Goal: Register for event/course

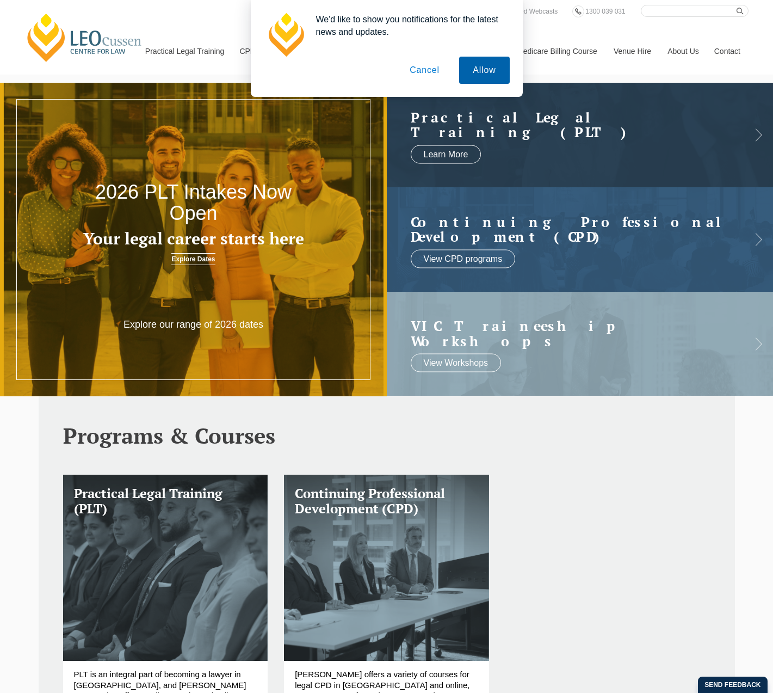
click at [474, 67] on button "Allow" at bounding box center [484, 70] width 50 height 27
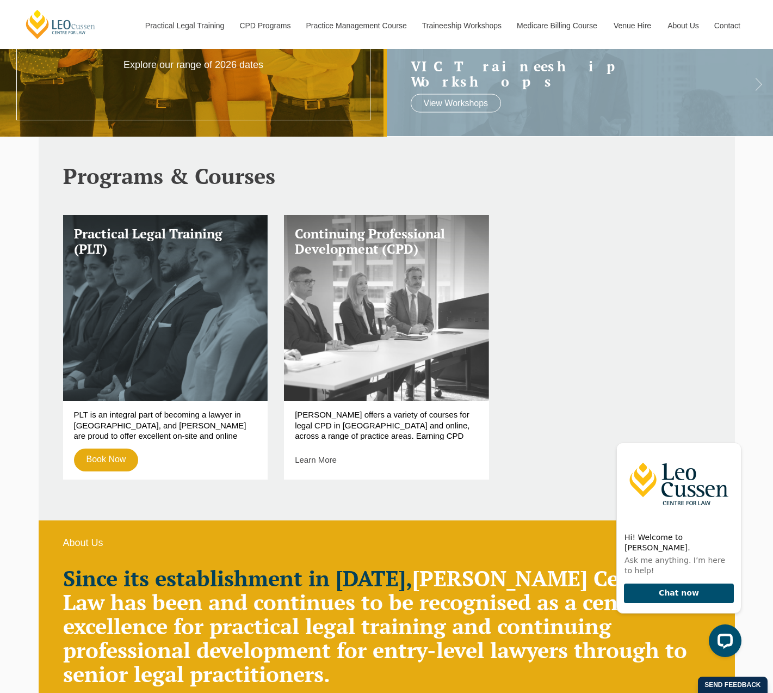
scroll to position [163, 0]
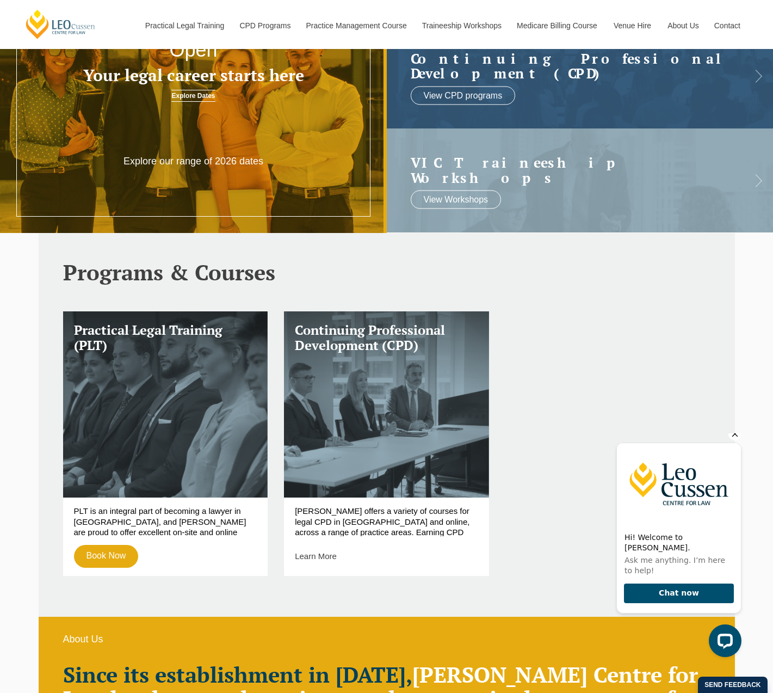
click at [735, 440] on icon "Hide greeting" at bounding box center [735, 433] width 13 height 13
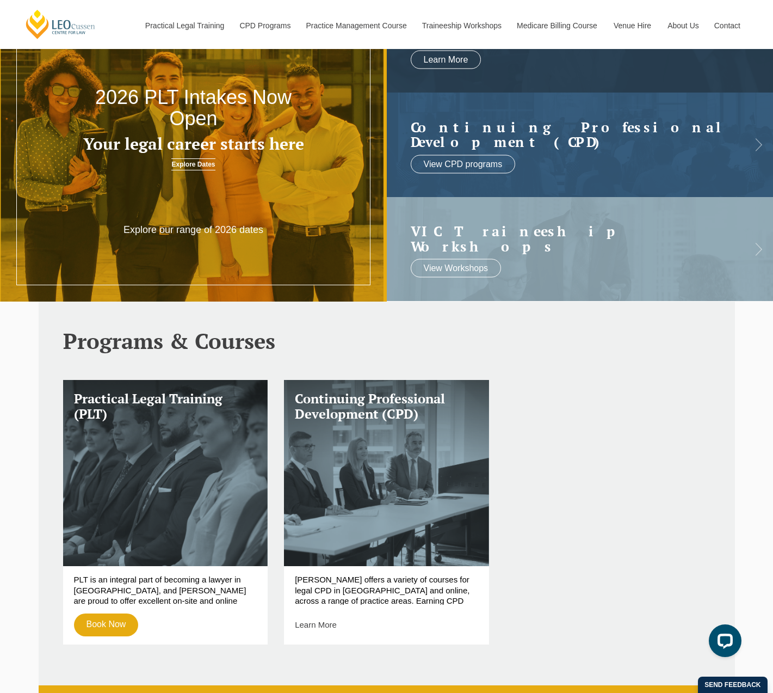
scroll to position [0, 0]
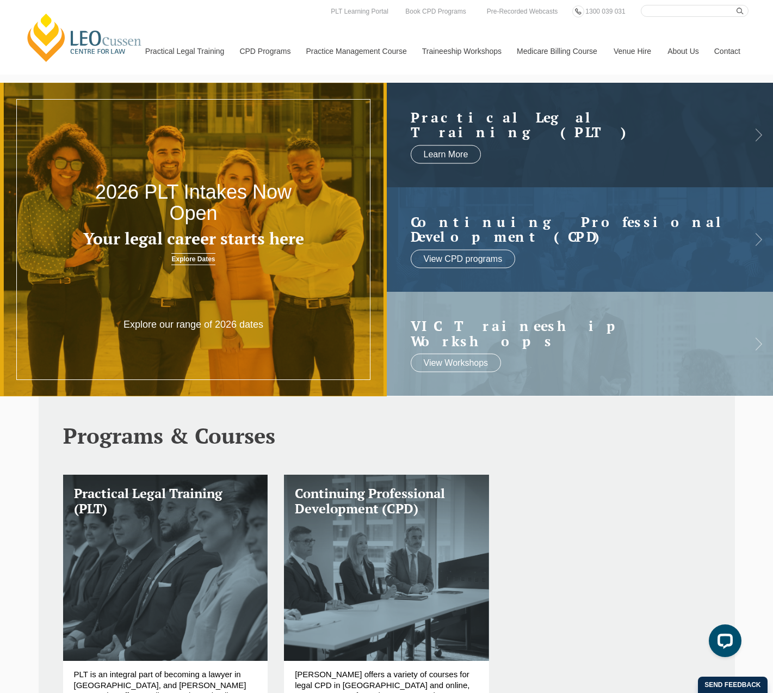
click at [683, 14] on input "Search here" at bounding box center [695, 11] width 108 height 12
type input "commercial litigation intensive"
click at [737, 5] on button "submit" at bounding box center [743, 11] width 12 height 12
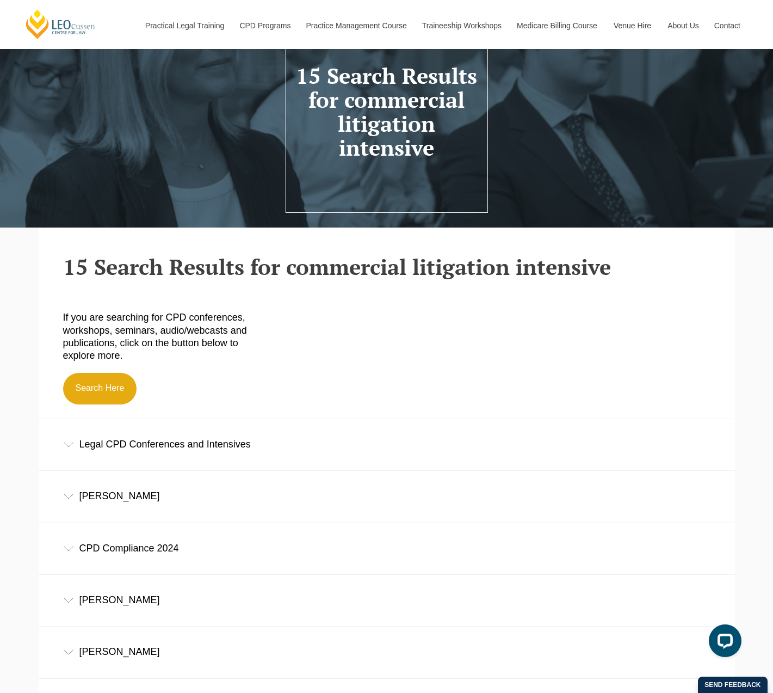
scroll to position [95, 0]
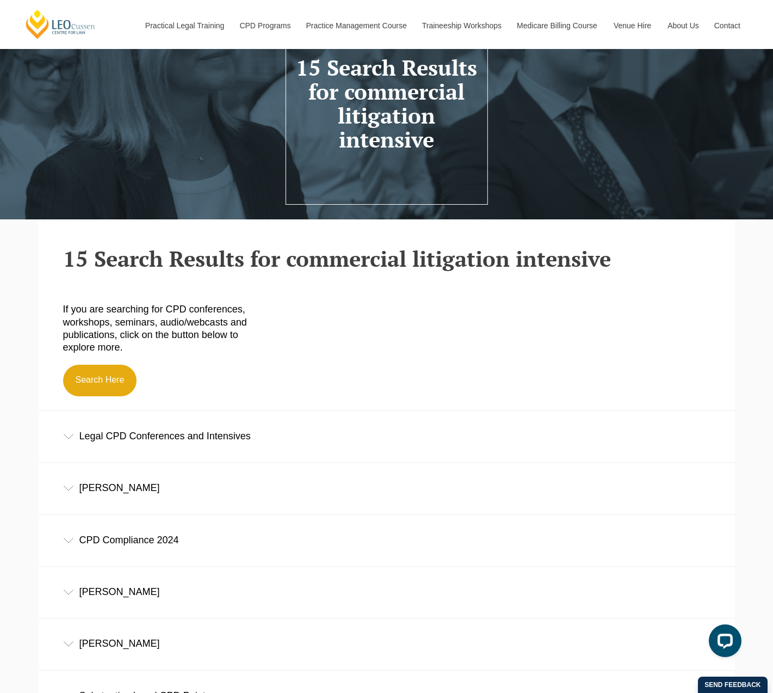
click at [78, 437] on div "Legal CPD Conferences and Intensives" at bounding box center [387, 436] width 697 height 51
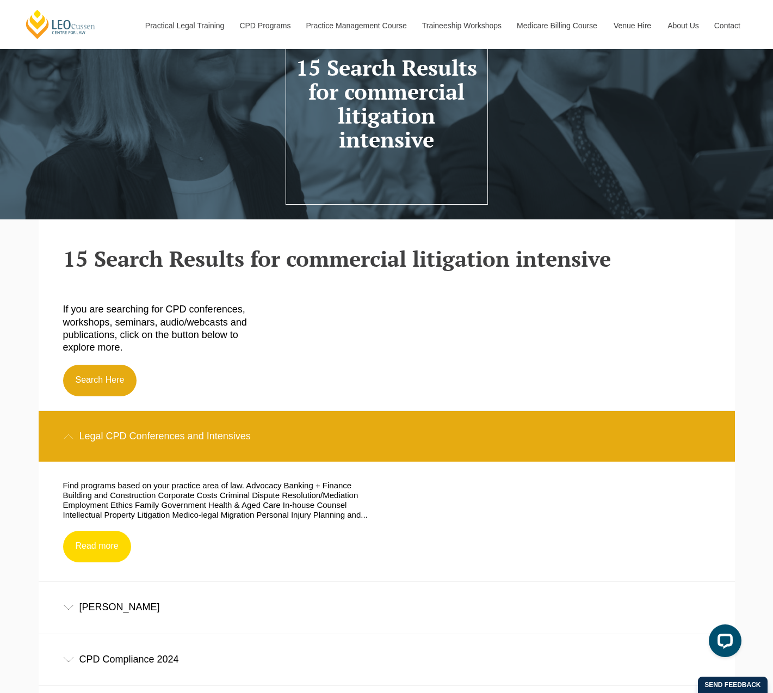
click at [94, 552] on link "Read more" at bounding box center [97, 547] width 68 height 32
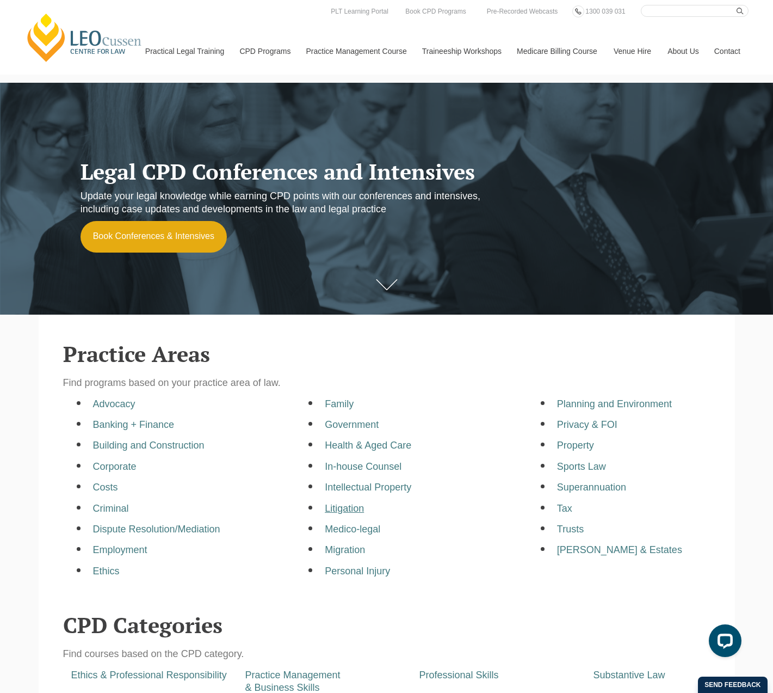
click at [353, 511] on a=pages/cpd-programs&taxons=pages/cpd-programs/practice-area/litigation"] "Litigation" at bounding box center [344, 508] width 39 height 11
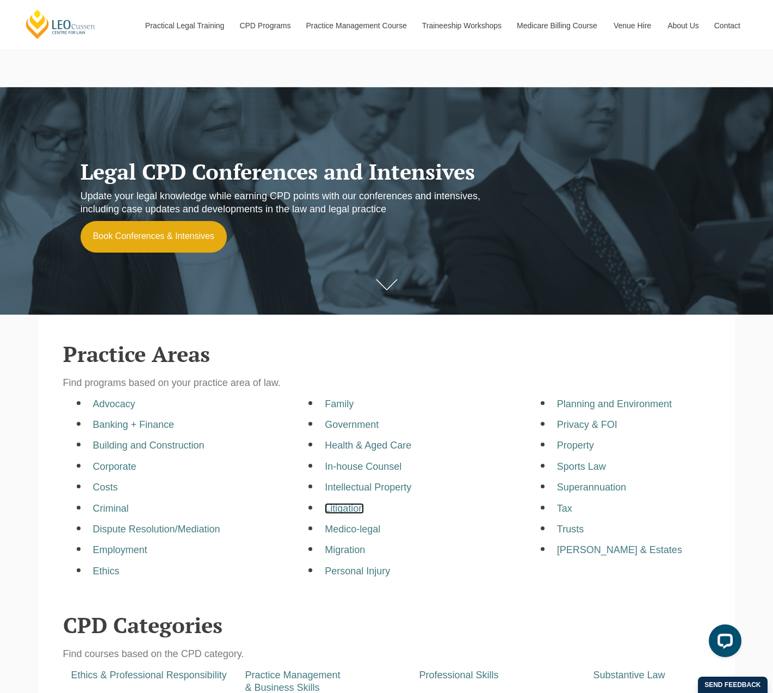
scroll to position [163, 0]
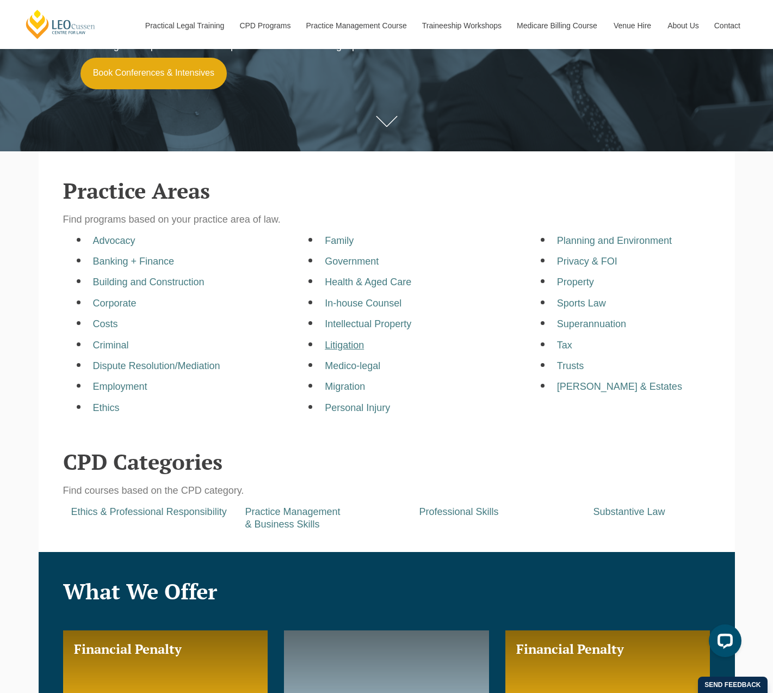
click at [334, 349] on a=pages/cpd-programs&taxons=pages/cpd-programs/practice-area/litigation&_gl=1*1a6hyrt*_gcl_au*MTUwNzE3OTg4NC4xNzU3MDQ0NzU2*_ga*NjQ2NTU5ODY3LjE3NTcwNDQ3NTY "Litigation" at bounding box center [344, 345] width 39 height 11
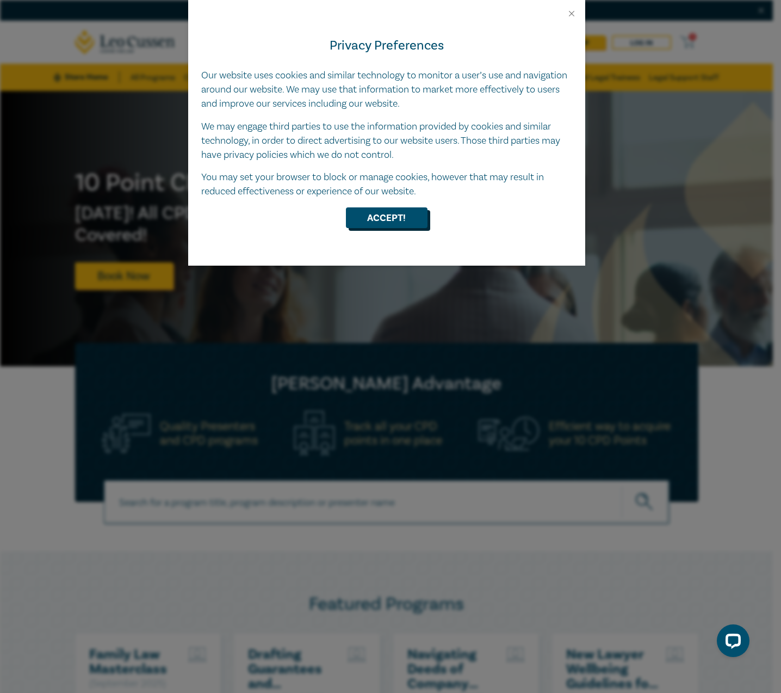
click at [391, 216] on button "Accept!" at bounding box center [387, 217] width 82 height 21
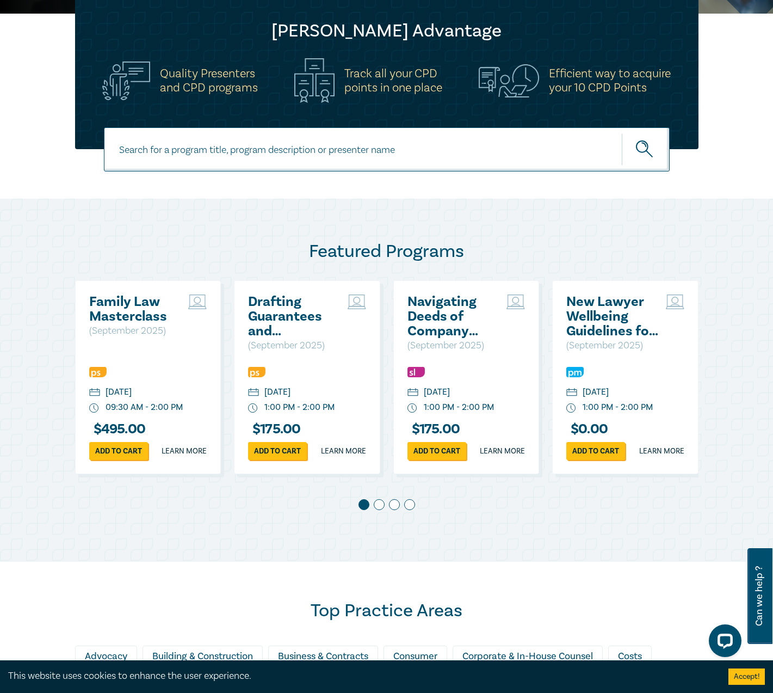
scroll to position [381, 0]
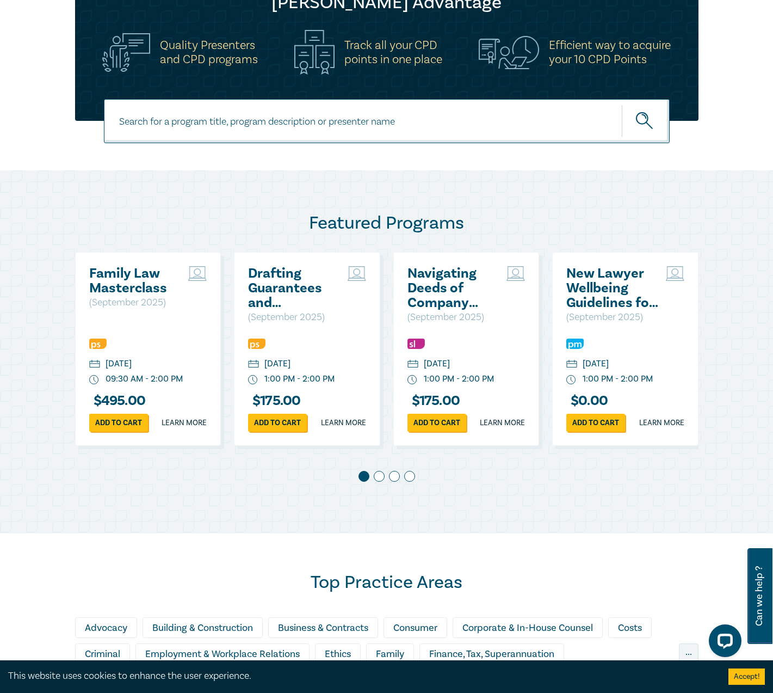
click at [376, 482] on span at bounding box center [379, 476] width 11 height 11
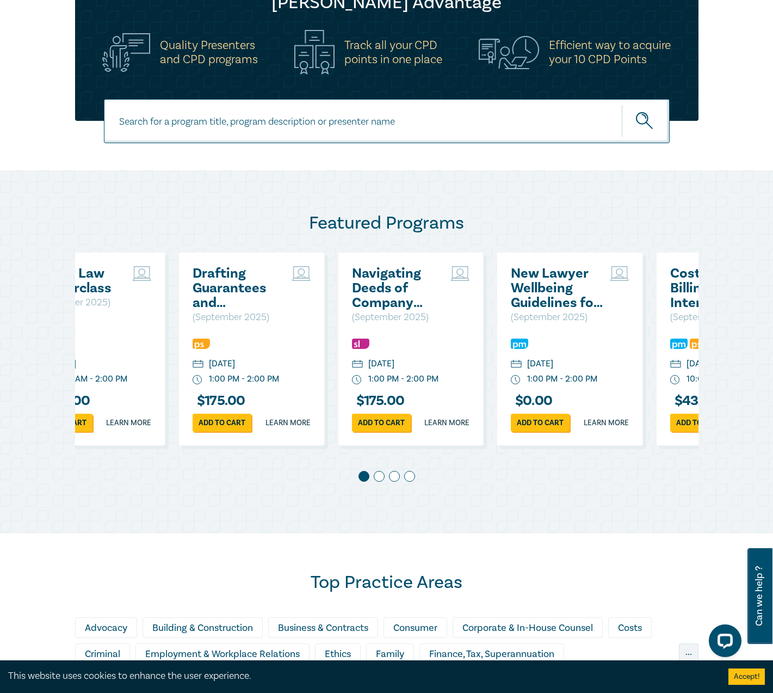
scroll to position [0, 159]
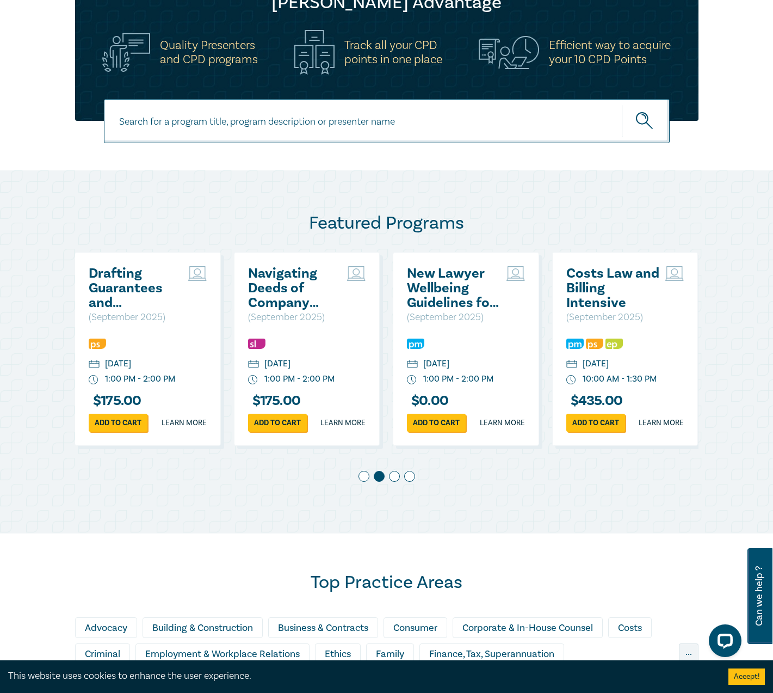
click at [392, 482] on span at bounding box center [394, 476] width 11 height 11
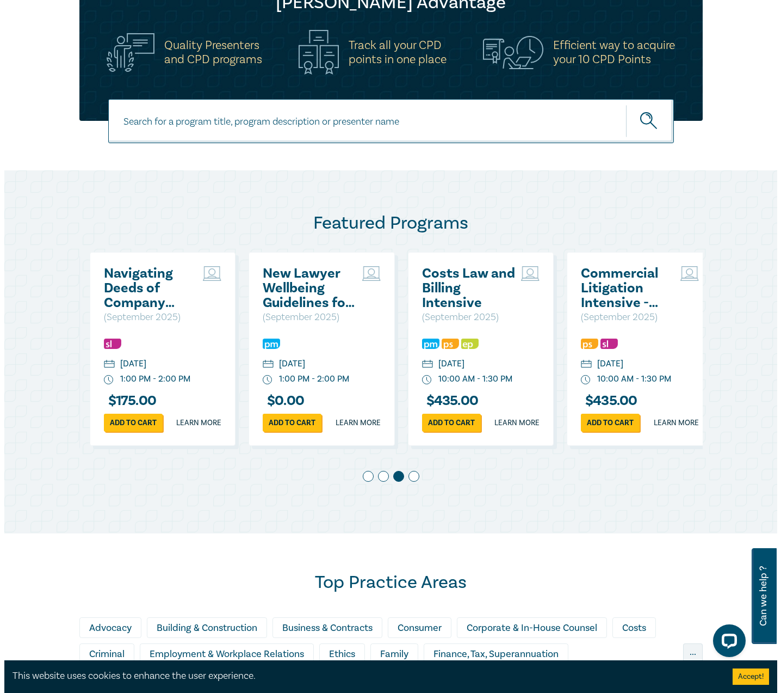
scroll to position [0, 318]
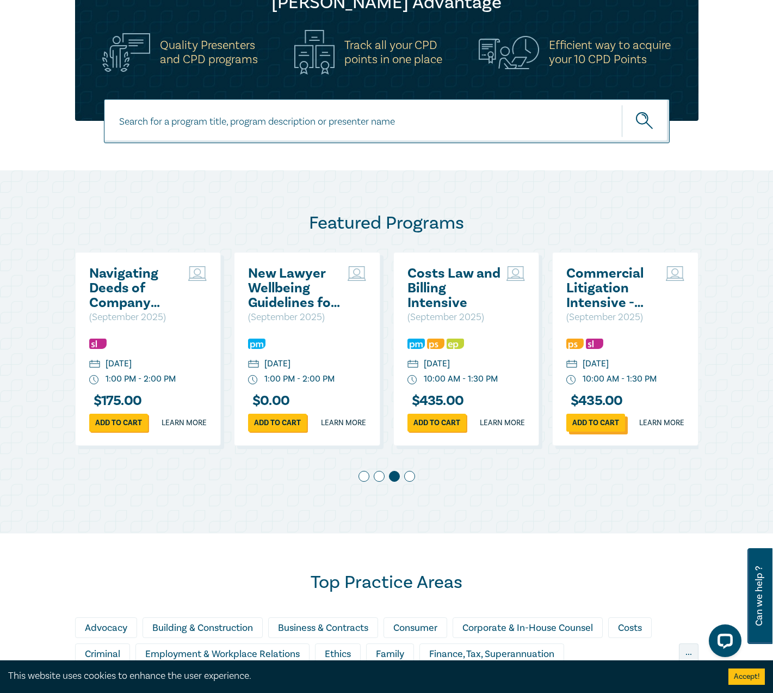
click at [582, 432] on link "Add to cart" at bounding box center [596, 423] width 59 height 18
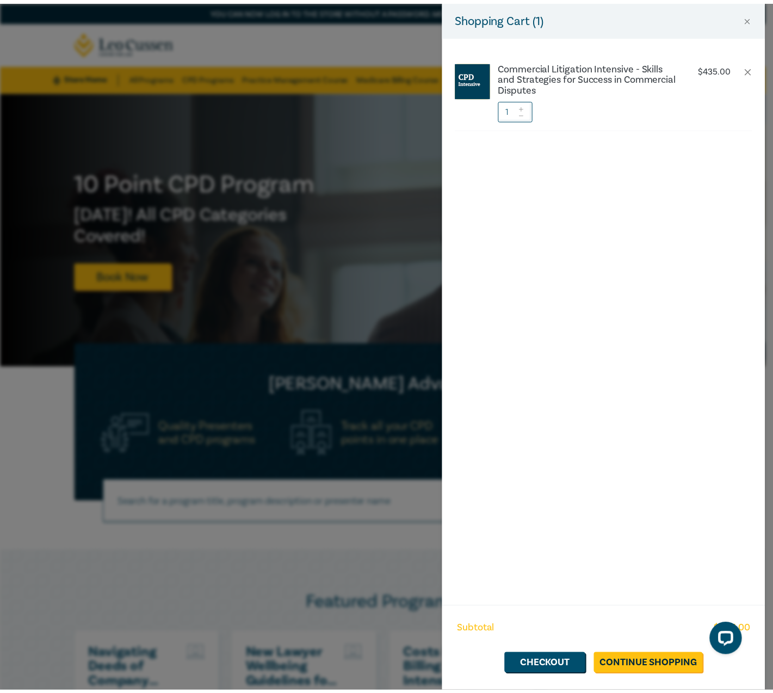
scroll to position [0, 318]
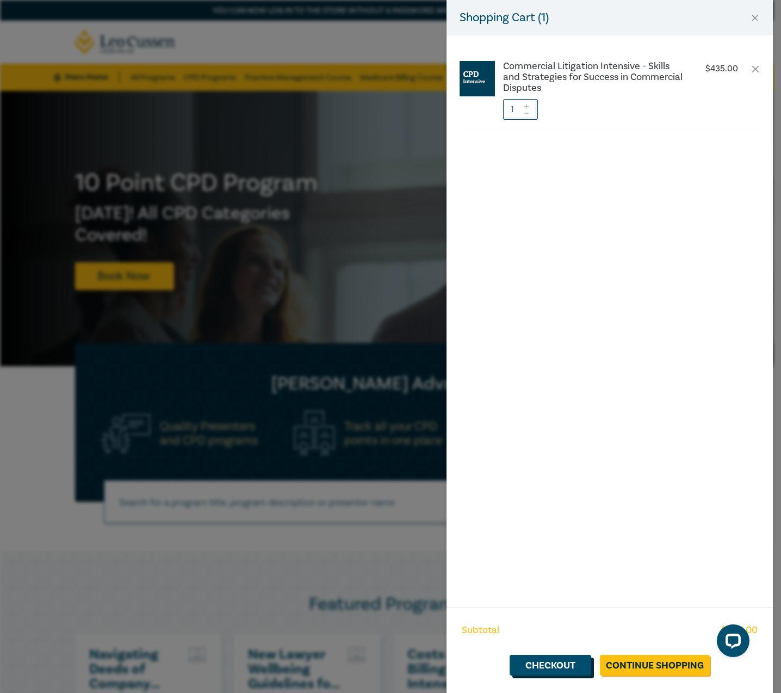
click at [540, 664] on link "Checkout" at bounding box center [551, 665] width 82 height 21
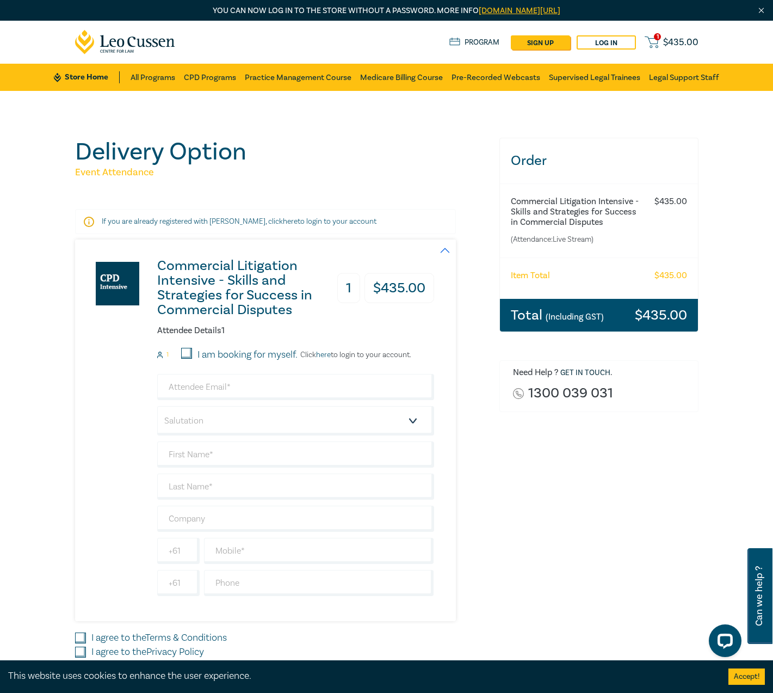
click at [184, 349] on input "I am booking for myself." at bounding box center [186, 353] width 11 height 11
checkbox input "true"
click at [205, 388] on input "email" at bounding box center [295, 387] width 277 height 26
click at [132, 403] on div "Commercial Litigation Intensive - Skills and Strategies for Success in Commerci…" at bounding box center [254, 429] width 359 height 381
click at [181, 384] on input "email" at bounding box center [295, 387] width 277 height 26
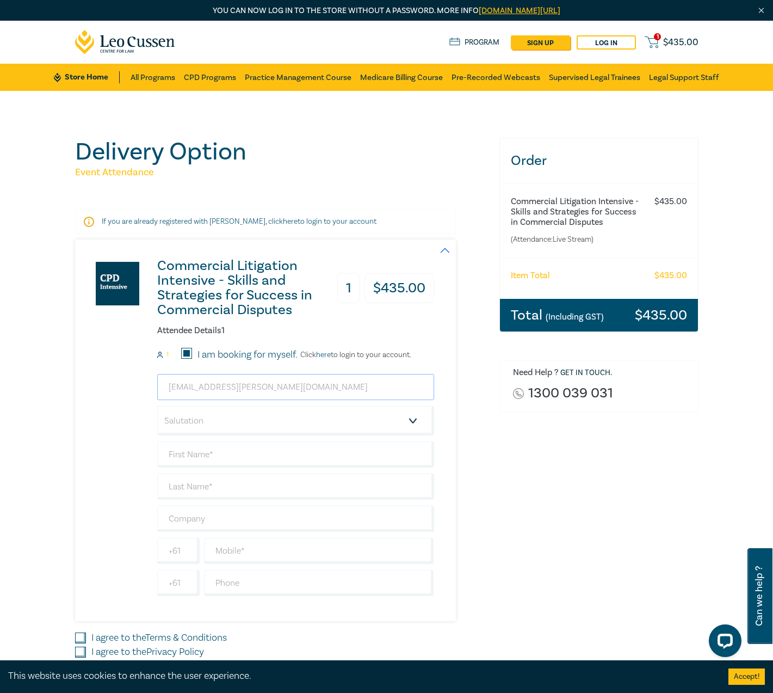
type input "sascha.kenny@velocitylegal.com.au"
select select "Mr."
type input "Sascha"
type input "Kenny"
type input "Velocity Legal"
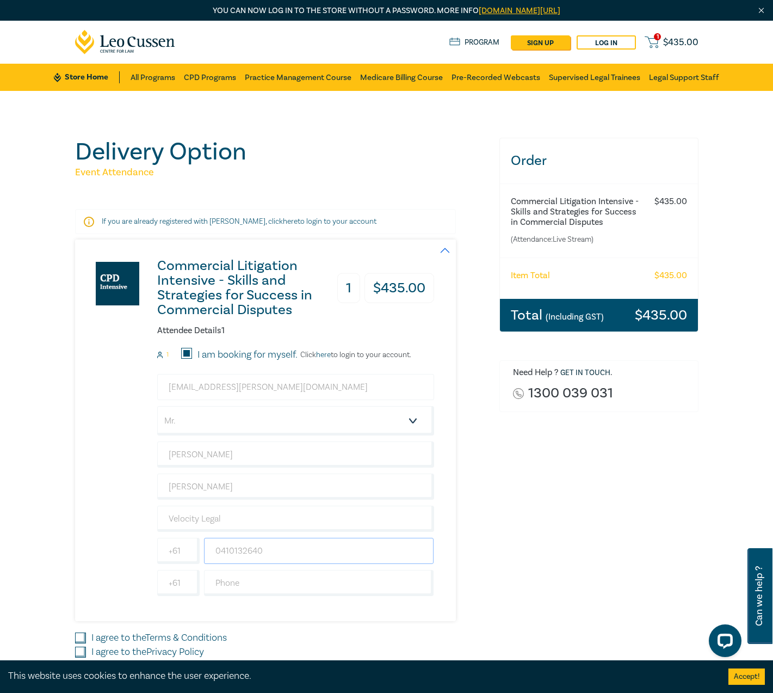
type input "0410132640"
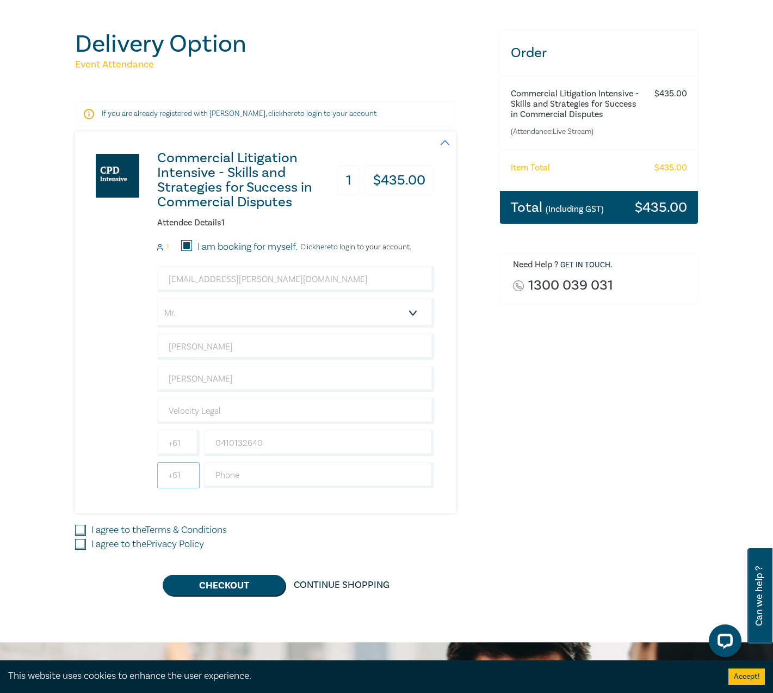
scroll to position [109, 0]
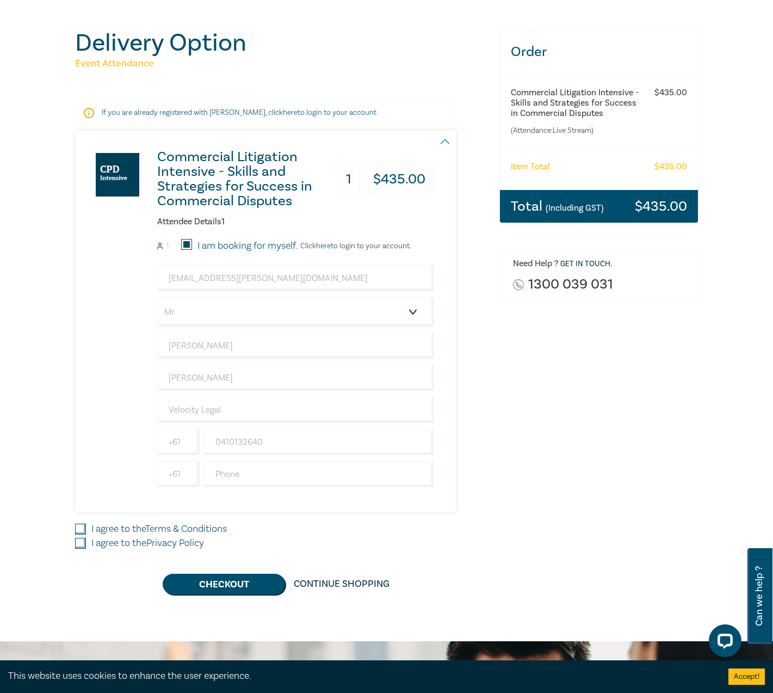
click at [81, 527] on input "I agree to the Terms & Conditions" at bounding box center [80, 529] width 11 height 11
checkbox input "true"
click at [81, 541] on input "I agree to the Privacy Policy" at bounding box center [80, 543] width 11 height 11
checkbox input "true"
click at [224, 584] on button "Checkout" at bounding box center [224, 584] width 122 height 21
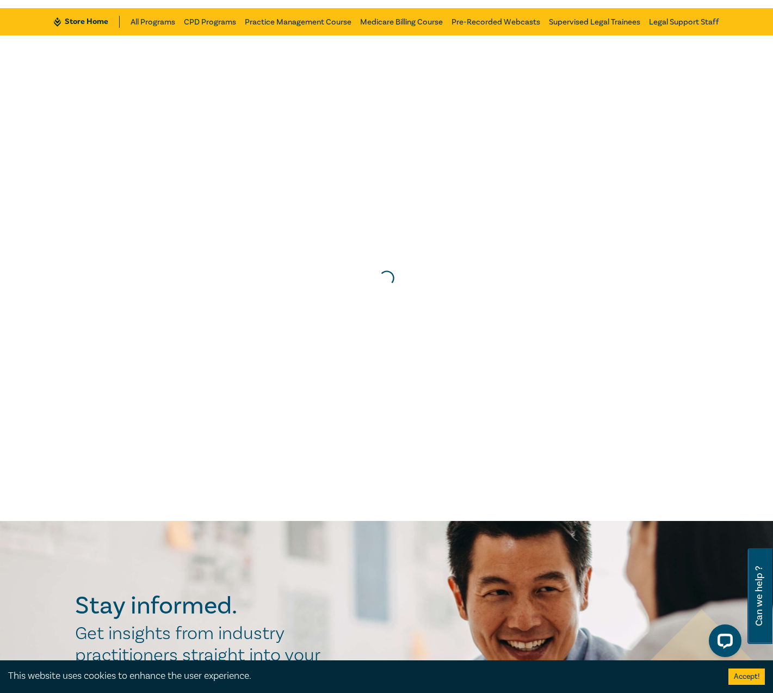
scroll to position [0, 0]
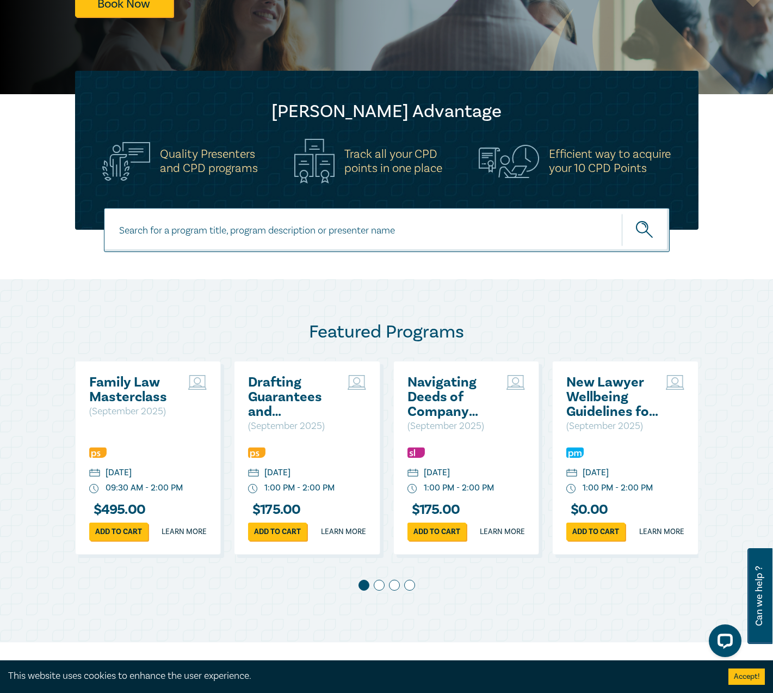
click at [379, 590] on span at bounding box center [379, 585] width 11 height 11
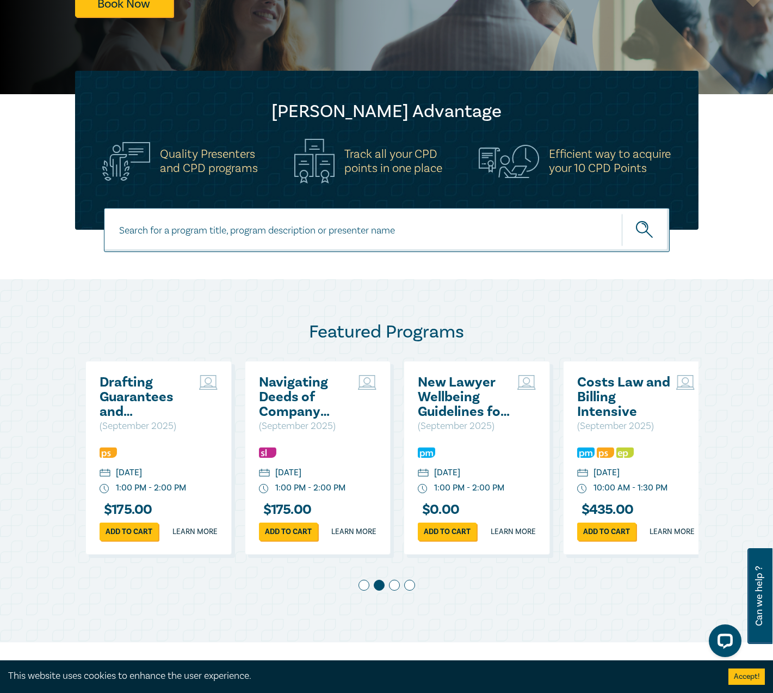
scroll to position [0, 159]
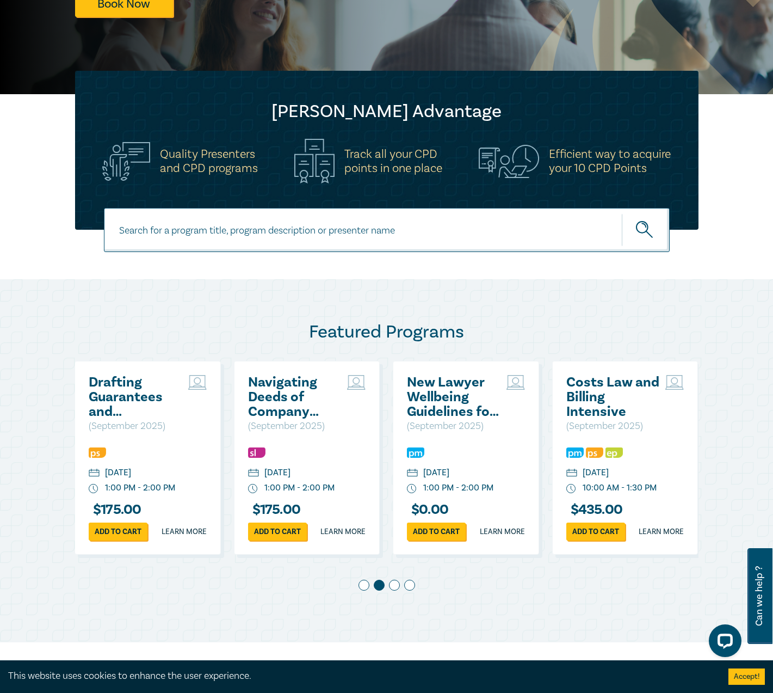
click at [393, 590] on span at bounding box center [394, 585] width 11 height 11
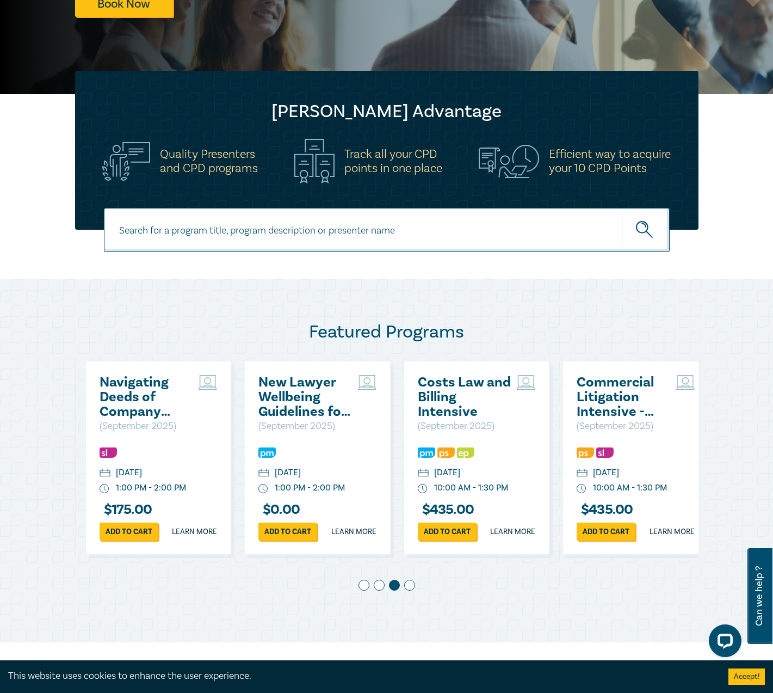
scroll to position [0, 318]
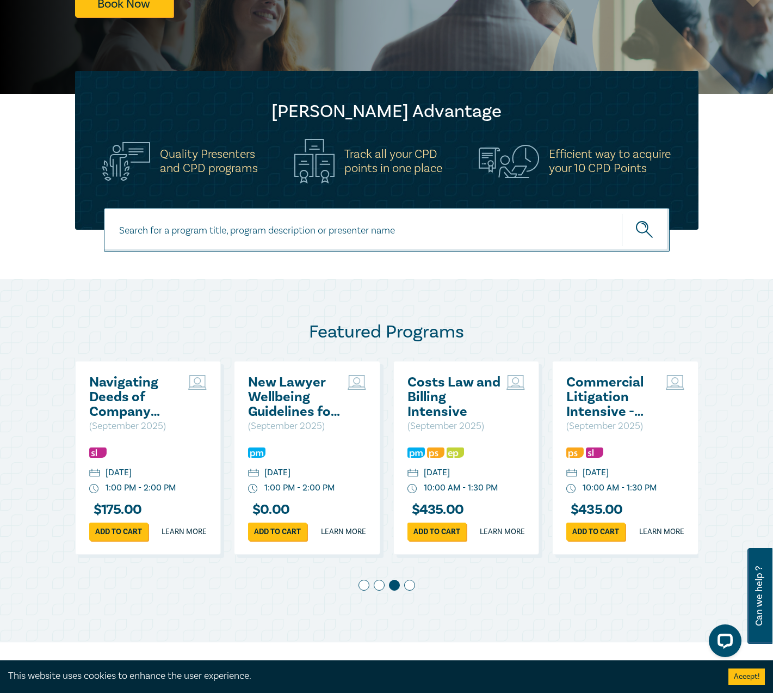
click at [585, 375] on h2 "Commercial Litigation Intensive - Skills and Strategies for Success in Commerci…" at bounding box center [614, 397] width 94 height 44
click at [590, 399] on h2 "Commercial Litigation Intensive - Skills and Strategies for Success in Commerci…" at bounding box center [614, 397] width 94 height 44
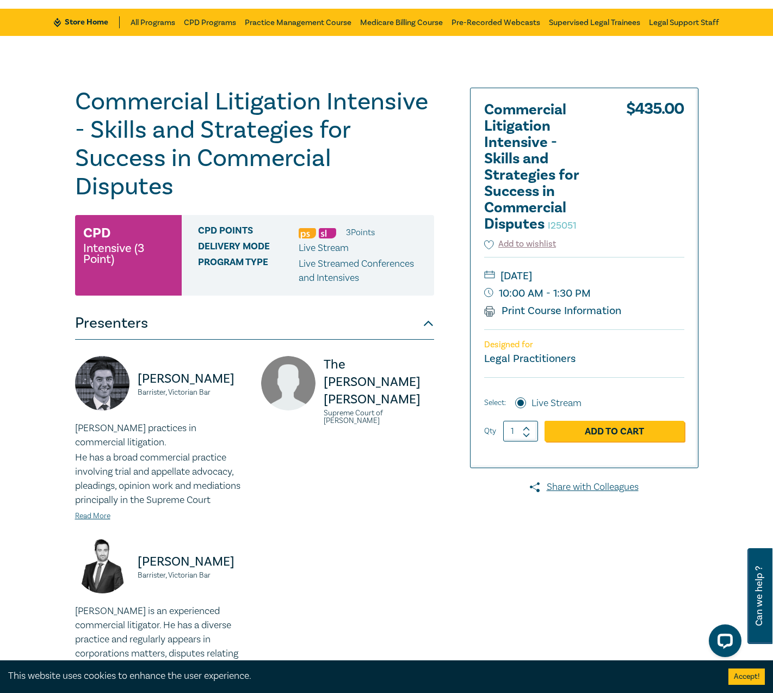
scroll to position [54, 0]
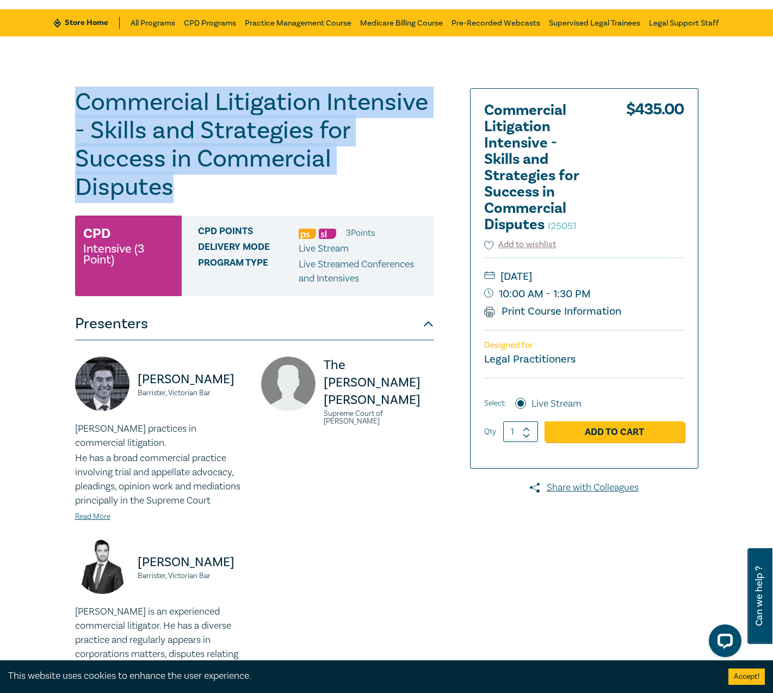
drag, startPoint x: 178, startPoint y: 189, endPoint x: 80, endPoint y: 115, distance: 123.5
click at [80, 115] on h1 "Commercial Litigation Intensive - Skills and Strategies for Success in Commerci…" at bounding box center [254, 144] width 359 height 113
copy h1 "Commercial Litigation Intensive - Skills and Strategies for Success in Commerci…"
